Goal: Information Seeking & Learning: Learn about a topic

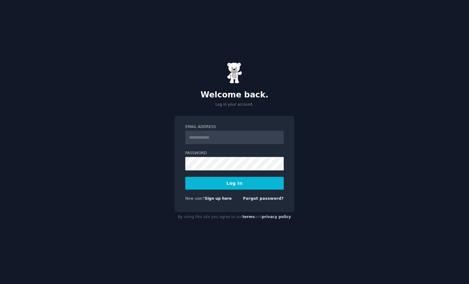
click at [249, 139] on input "Email Address" at bounding box center [234, 137] width 98 height 13
type input "**********"
click at [237, 187] on button "Log In" at bounding box center [234, 183] width 98 height 13
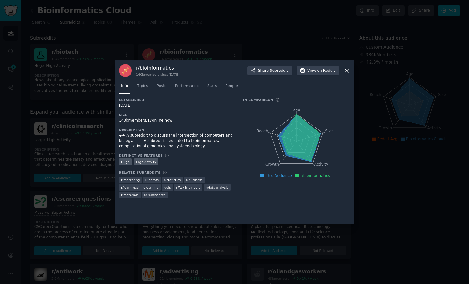
click at [347, 68] on icon at bounding box center [346, 71] width 6 height 6
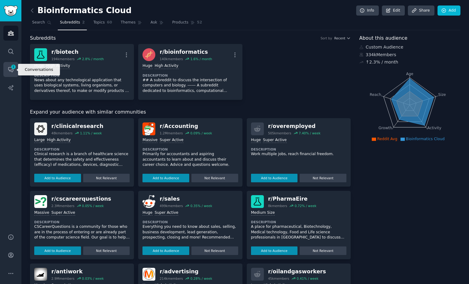
click at [9, 67] on icon "Sidebar" at bounding box center [11, 69] width 6 height 6
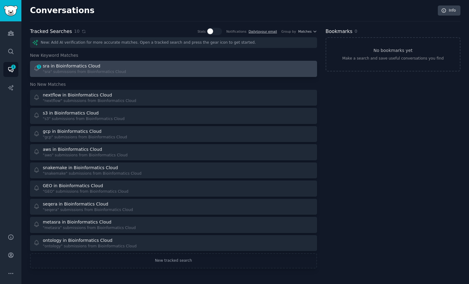
click at [109, 75] on link "1 sra in Bioinformatics Cloud "sra" submissions from Bioinformatics Cloud" at bounding box center [173, 69] width 287 height 16
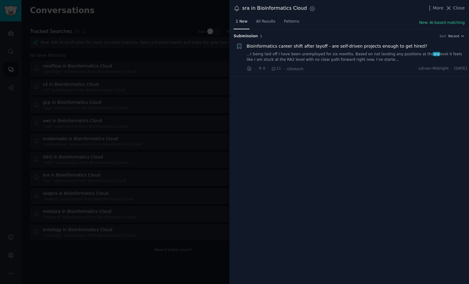
click at [185, 122] on div at bounding box center [234, 142] width 469 height 284
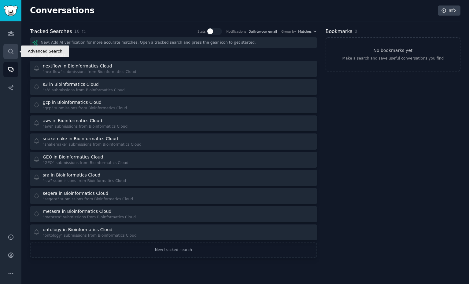
click at [11, 51] on icon "Sidebar" at bounding box center [11, 51] width 6 height 6
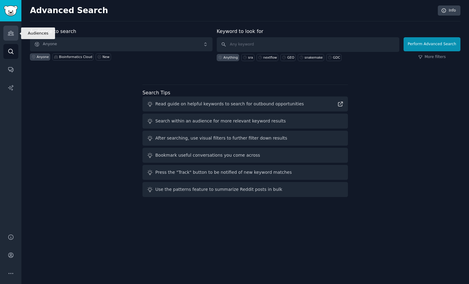
click at [11, 34] on icon "Sidebar" at bounding box center [11, 33] width 6 height 6
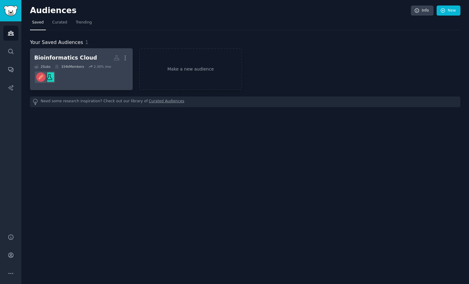
click at [76, 71] on dd "r/biotech" at bounding box center [81, 77] width 94 height 17
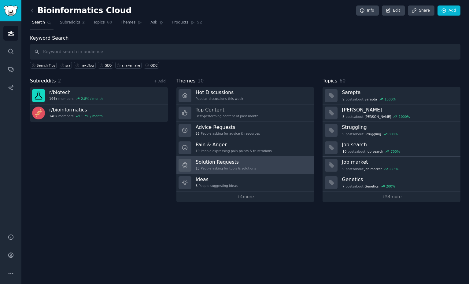
click at [206, 170] on div "15 People asking for tools & solutions" at bounding box center [226, 168] width 60 height 4
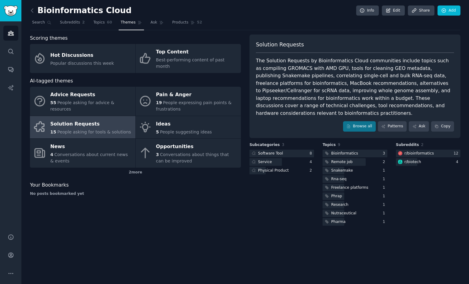
click at [366, 71] on div "The Solution Requests by Bioinformatics Cloud communities include topics such a…" at bounding box center [355, 87] width 198 height 60
click at [371, 66] on div "The Solution Requests by Bioinformatics Cloud communities include topics such a…" at bounding box center [355, 87] width 198 height 60
click at [341, 100] on div "The Solution Requests by Bioinformatics Cloud communities include topics such a…" at bounding box center [355, 87] width 198 height 60
click at [365, 128] on link "Browse all" at bounding box center [359, 126] width 33 height 10
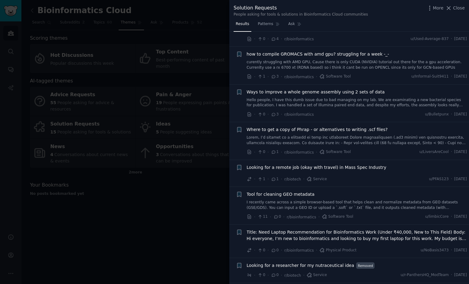
scroll to position [307, 0]
